Goal: Find contact information: Find contact information

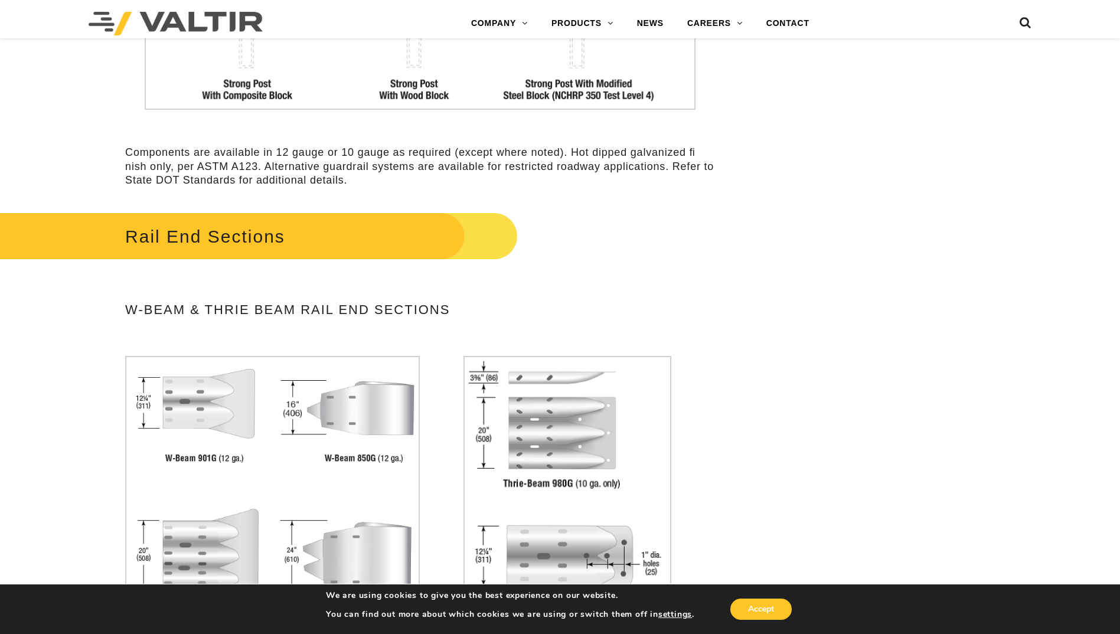
scroll to position [3795, 0]
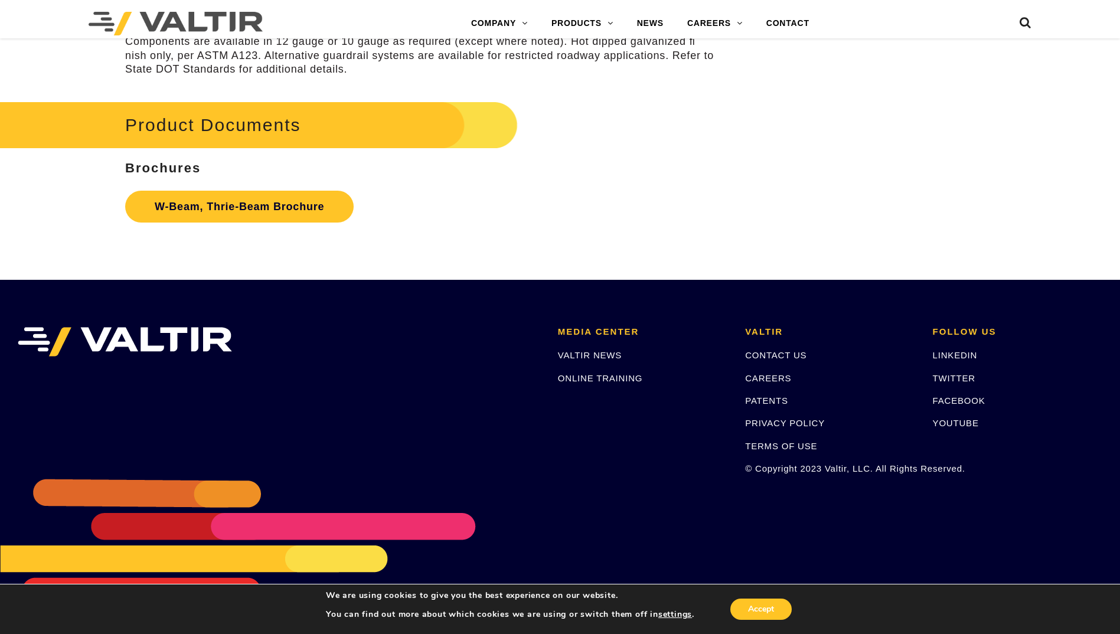
drag, startPoint x: 876, startPoint y: 221, endPoint x: 790, endPoint y: 545, distance: 334.9
click at [789, 358] on link "CONTACT US" at bounding box center [775, 355] width 61 height 10
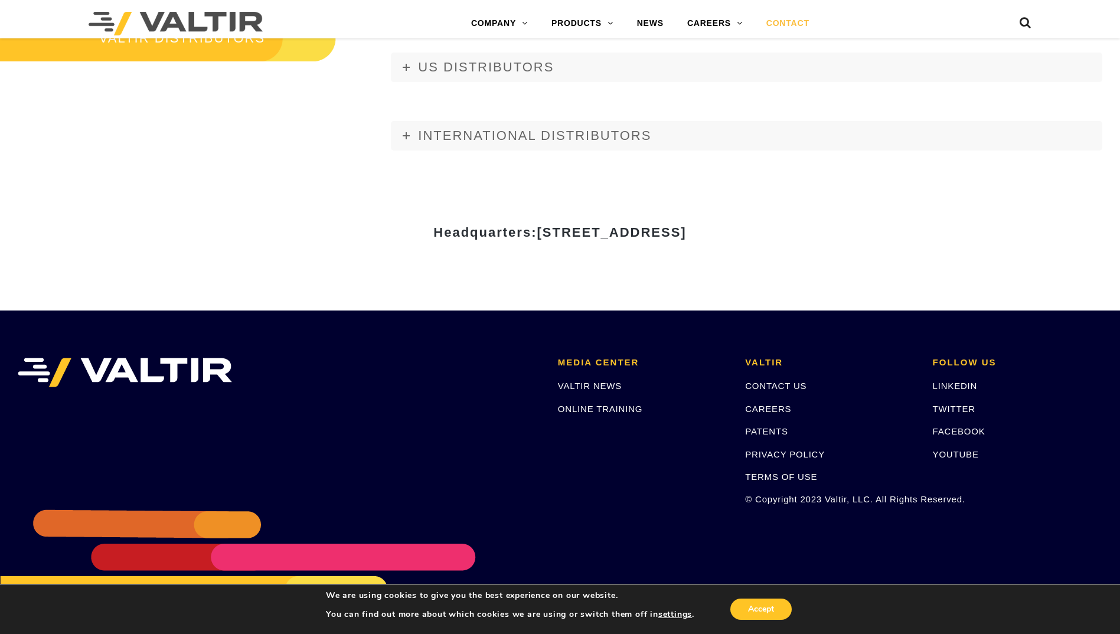
scroll to position [1488, 0]
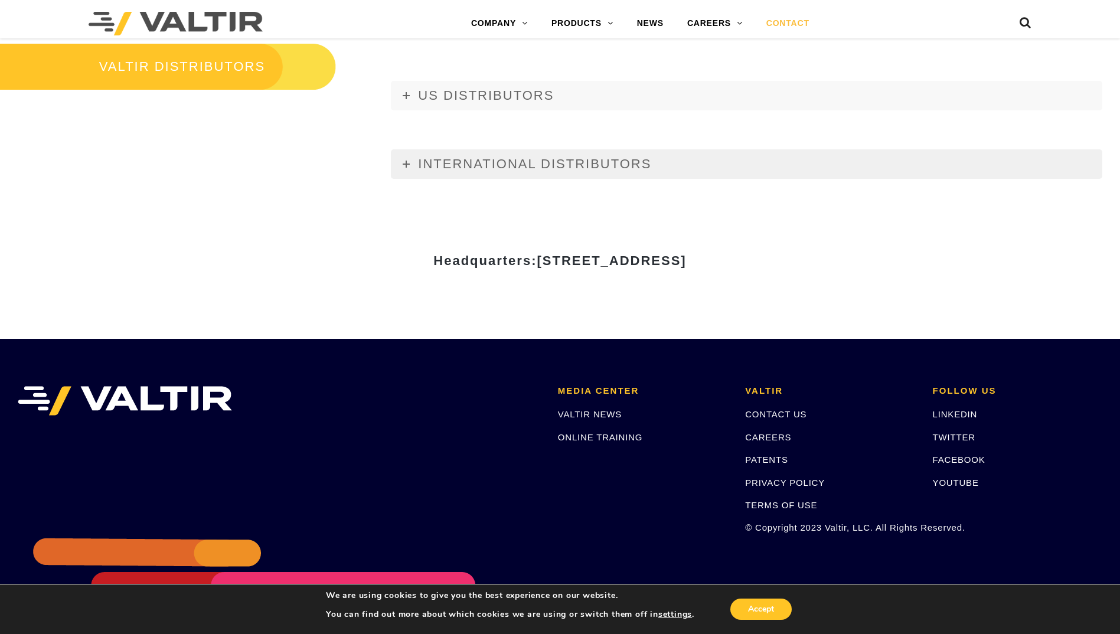
click at [564, 159] on span "INTERNATIONAL DISTRIBUTORS" at bounding box center [534, 163] width 233 height 15
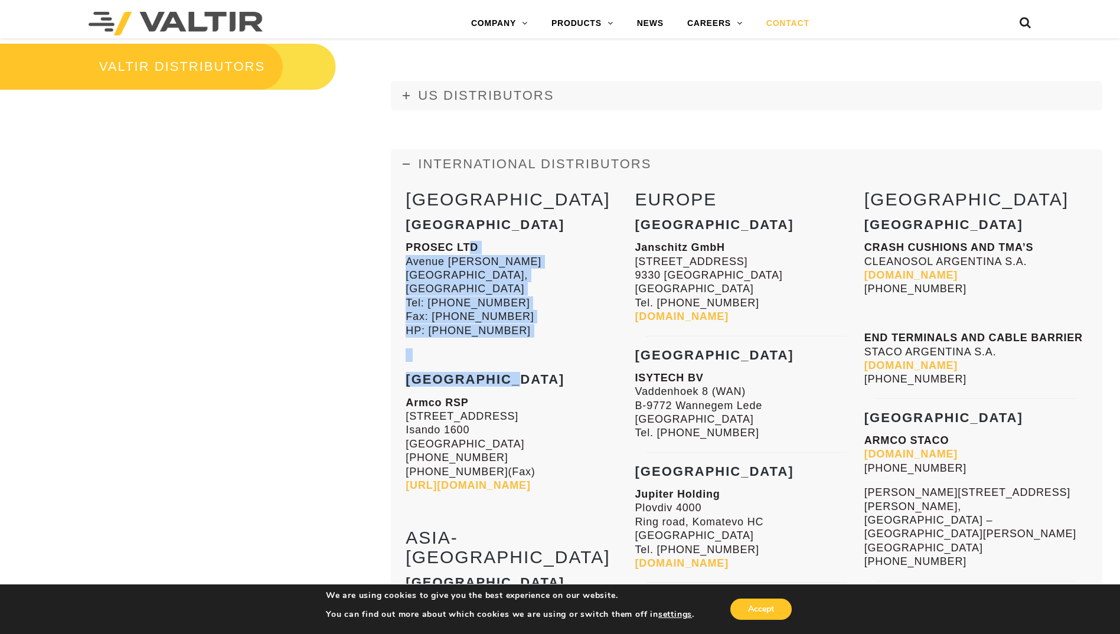
drag, startPoint x: 466, startPoint y: 249, endPoint x: 514, endPoint y: 350, distance: 112.3
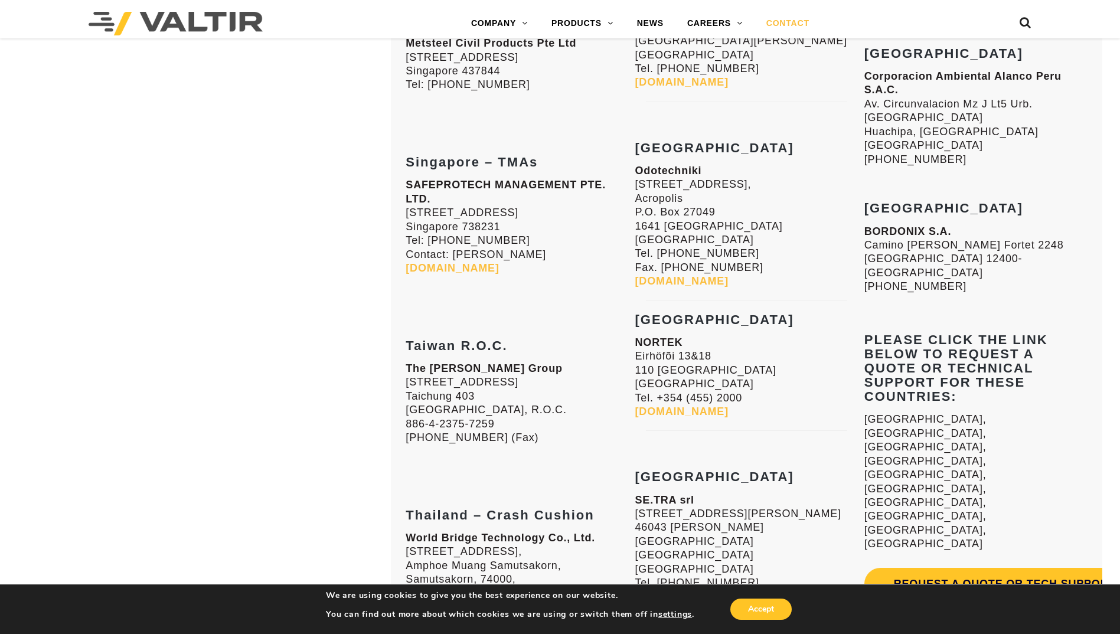
scroll to position [3023, 0]
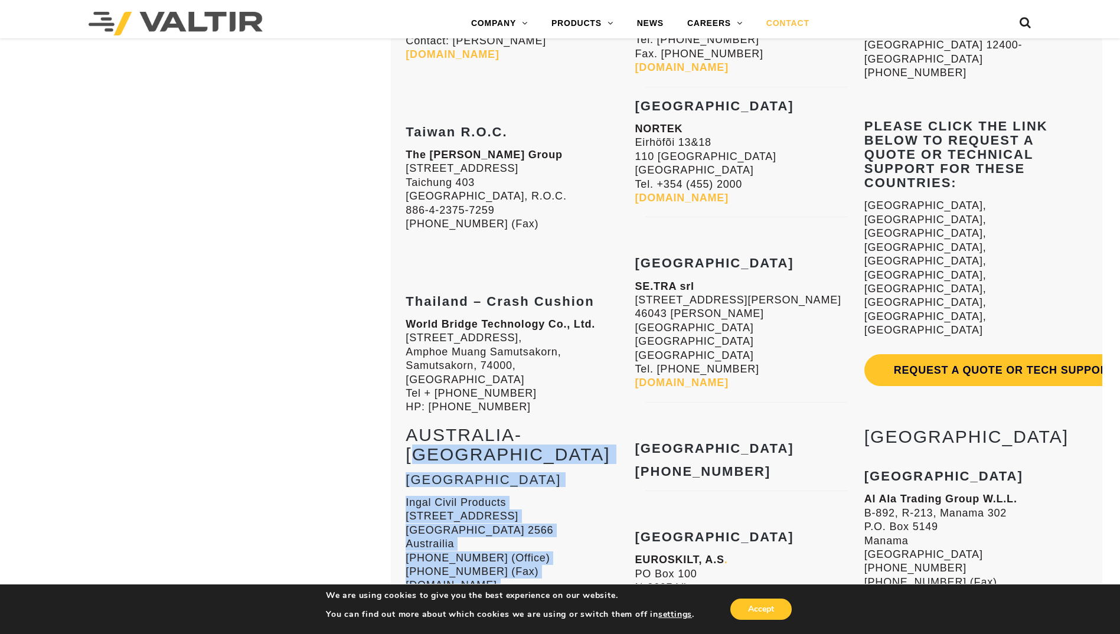
drag, startPoint x: 520, startPoint y: 478, endPoint x: 531, endPoint y: 306, distance: 172.8
drag, startPoint x: 531, startPoint y: 306, endPoint x: 529, endPoint y: 405, distance: 98.7
click at [528, 496] on p "Ingal Civil Products [STREET_ADDRESS] [PHONE_NUMBER] (Office) [PHONE_NUMBER] (F…" at bounding box center [517, 544] width 223 height 97
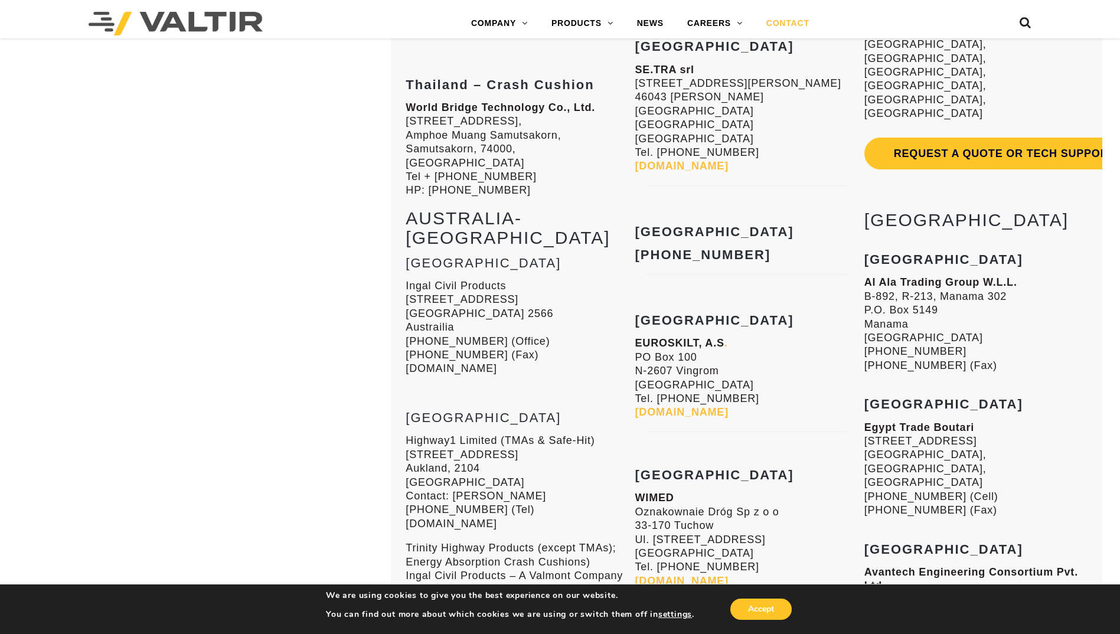
scroll to position [3436, 0]
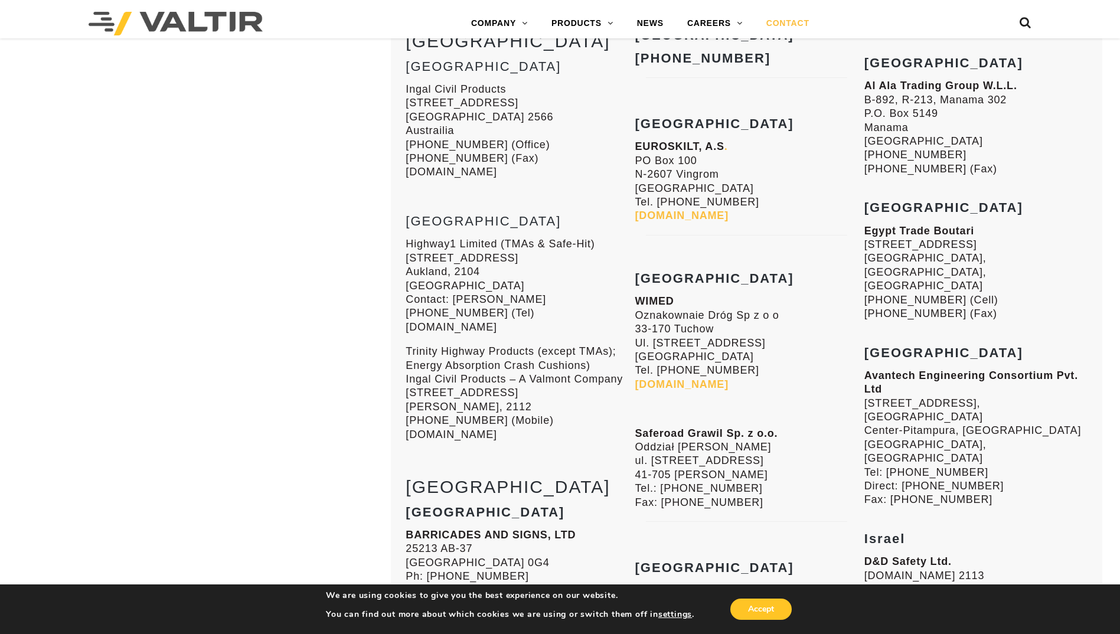
drag, startPoint x: 553, startPoint y: 478, endPoint x: 569, endPoint y: 329, distance: 150.3
click at [569, 329] on div "AFRICA Mauritius PROSEC LTD [GEOGRAPHIC_DATA][PERSON_NAME] Tel: [PHONE_NUMBER] …" at bounding box center [517, 467] width 223 height 4453
drag, startPoint x: 569, startPoint y: 329, endPoint x: 555, endPoint y: 464, distance: 135.5
click at [555, 529] on p "BARRICADES AND SIGNS, LTD [STREET_ADDRESS] Ph: [PHONE_NUMBER] [DOMAIN_NAME]" at bounding box center [517, 563] width 223 height 69
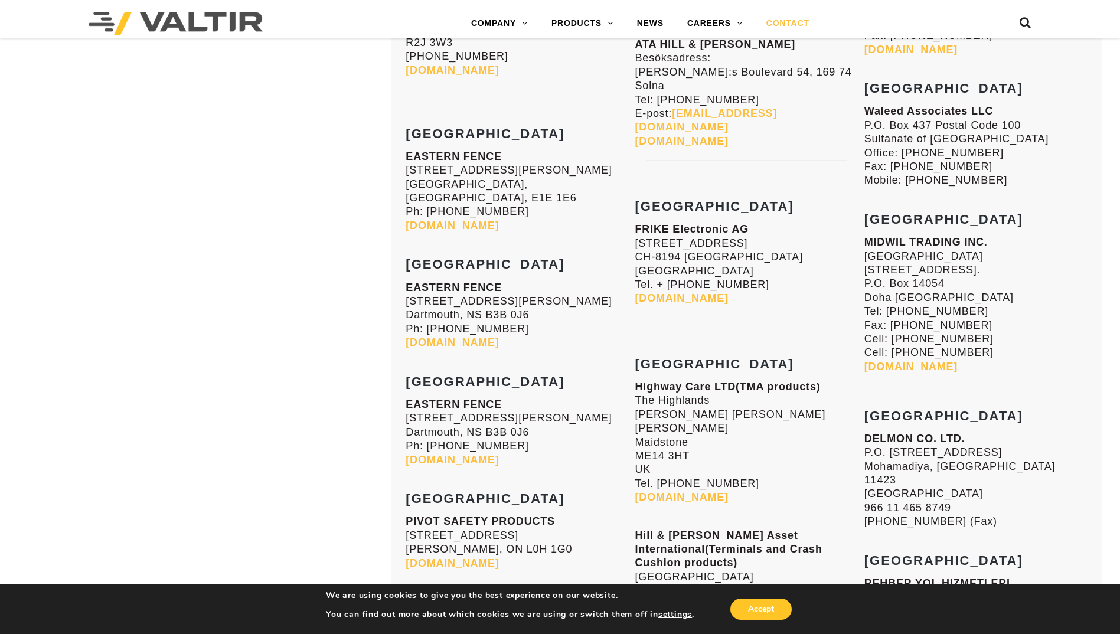
scroll to position [4499, 0]
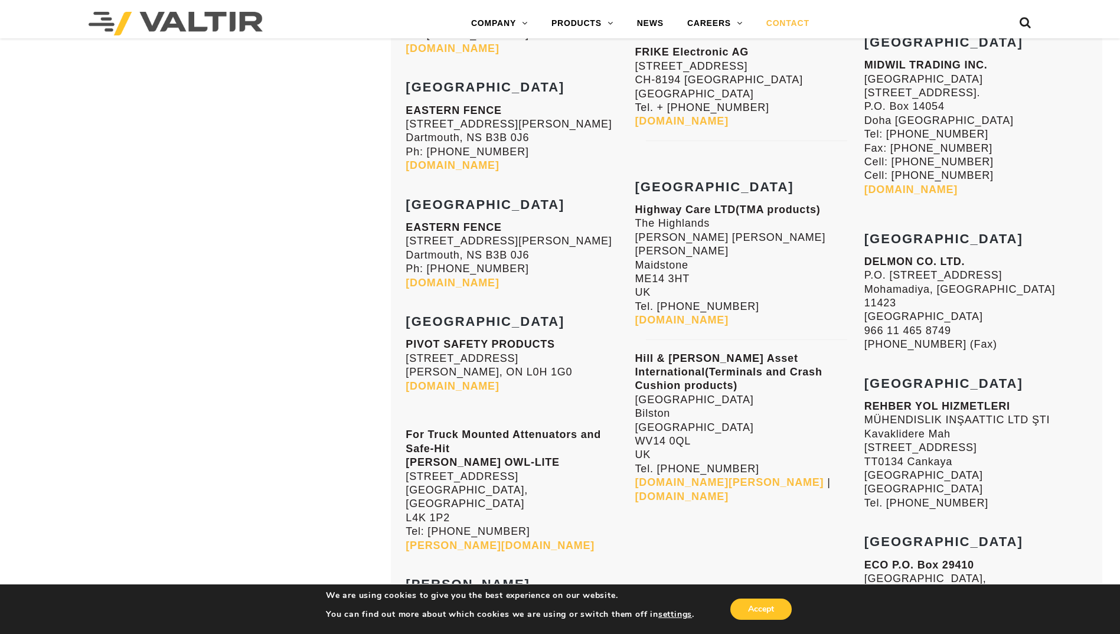
click at [499, 380] on link "[DOMAIN_NAME]" at bounding box center [452, 386] width 93 height 12
